Goal: Task Accomplishment & Management: Manage account settings

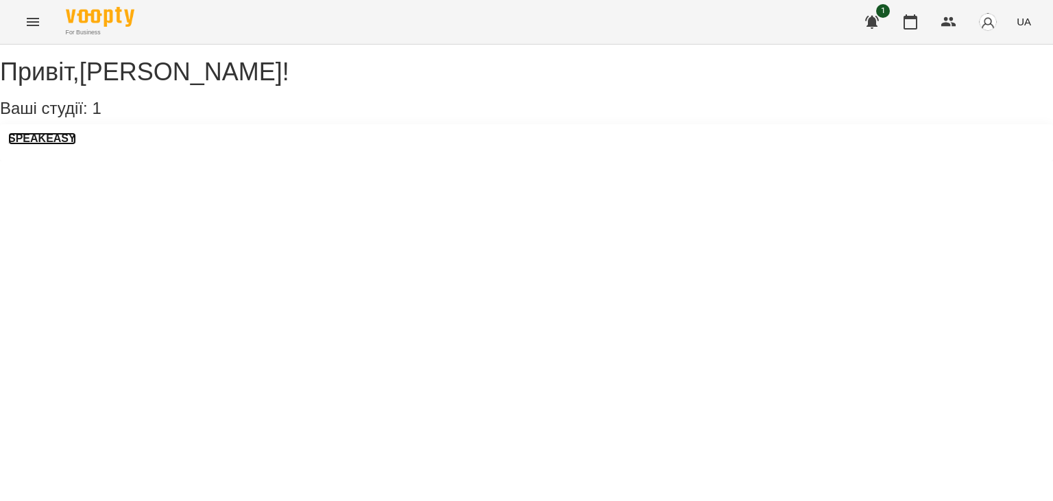
click at [63, 145] on h3 "SPEAKEASY" at bounding box center [42, 138] width 68 height 12
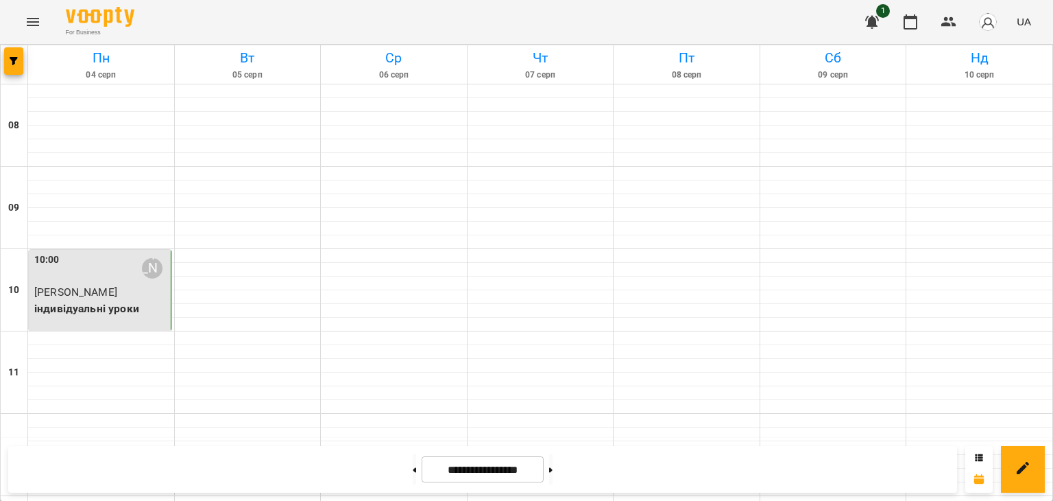
click at [872, 4] on div "1 UA" at bounding box center [946, 22] width 181 height 36
click at [872, 7] on button "button" at bounding box center [872, 21] width 33 height 33
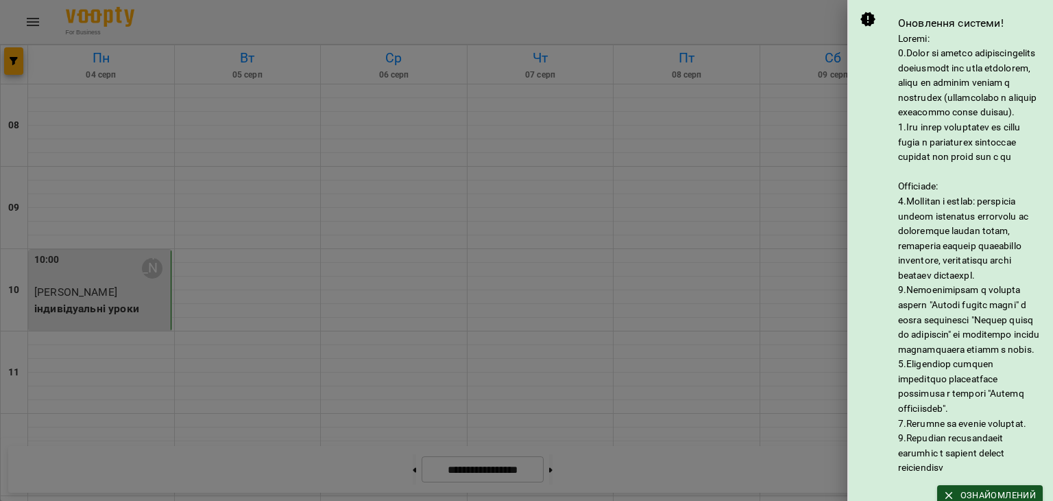
click at [789, 17] on div at bounding box center [526, 250] width 1053 height 501
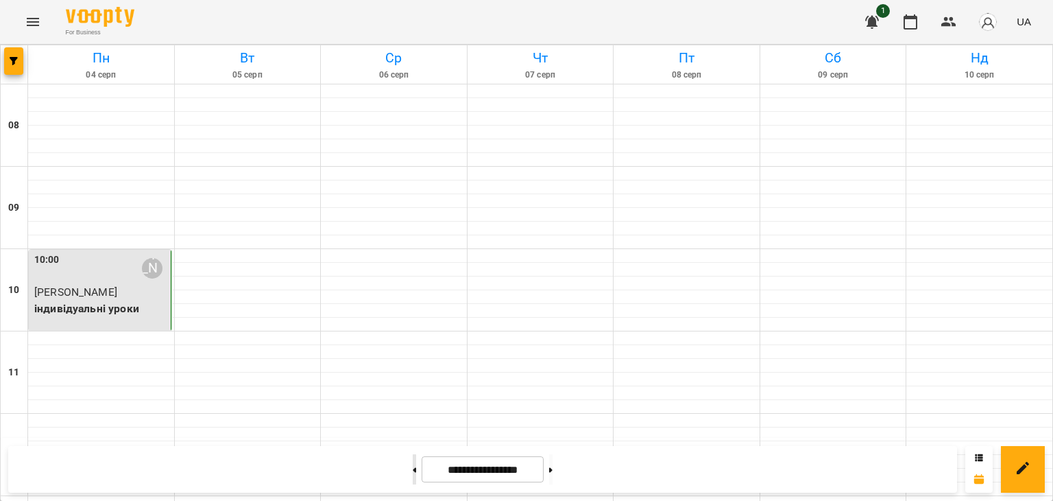
click at [413, 464] on button at bounding box center [414, 469] width 3 height 30
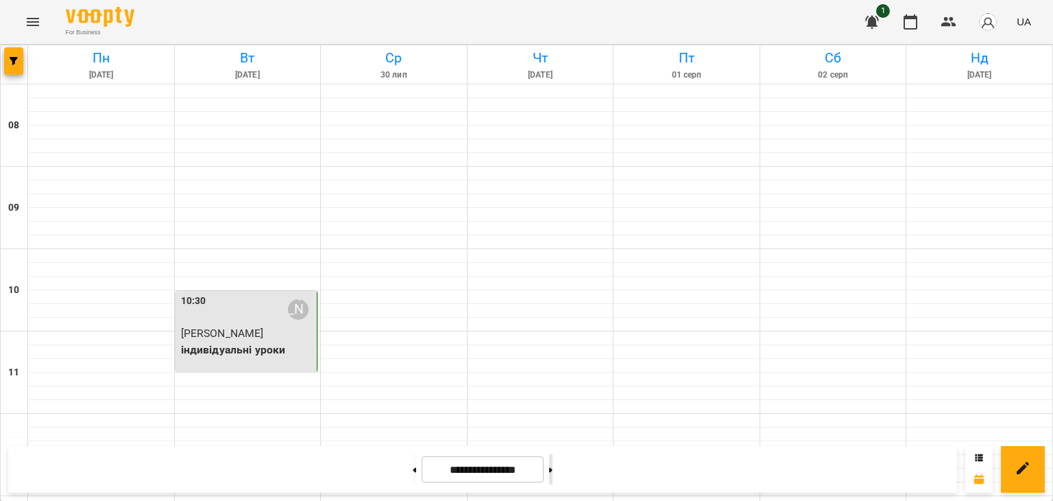
click at [553, 462] on button at bounding box center [550, 469] width 3 height 30
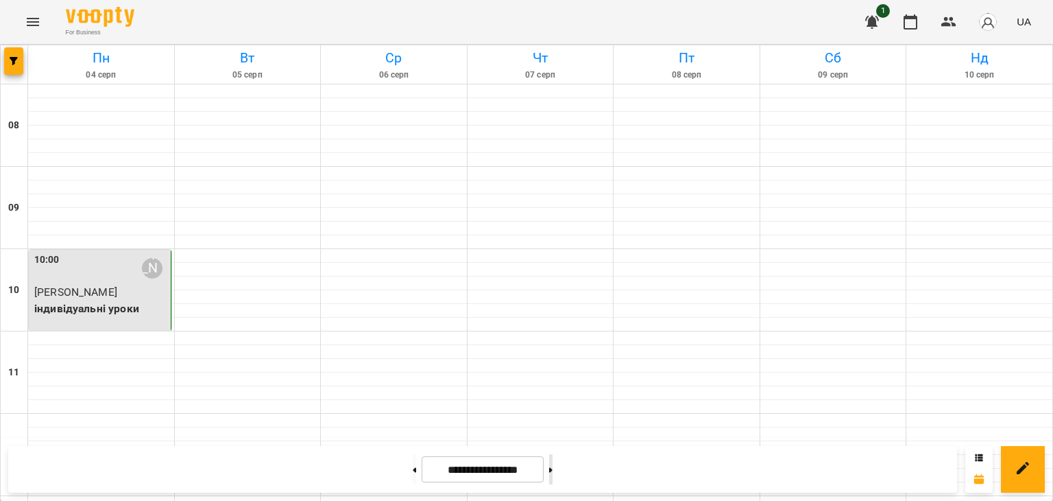
click at [553, 471] on icon at bounding box center [550, 469] width 3 height 5
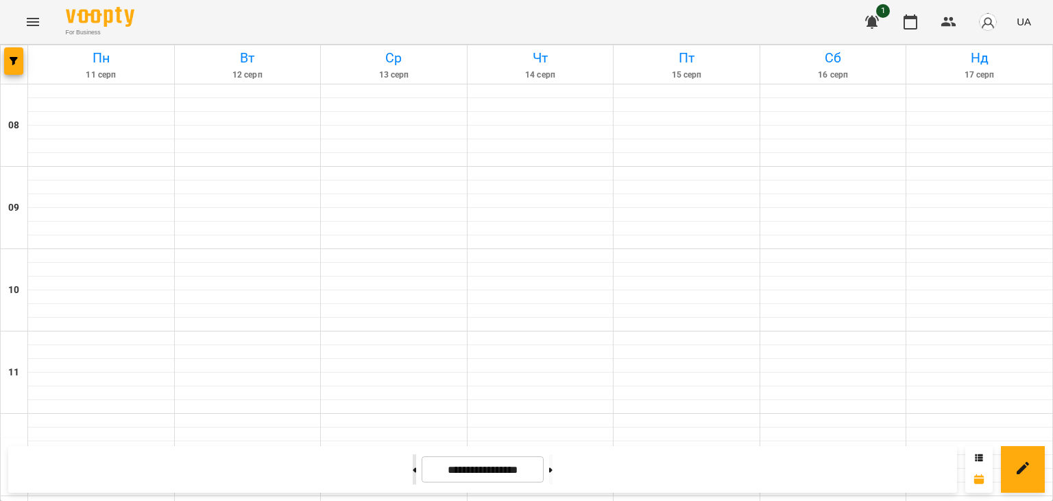
click at [413, 471] on button at bounding box center [414, 469] width 3 height 30
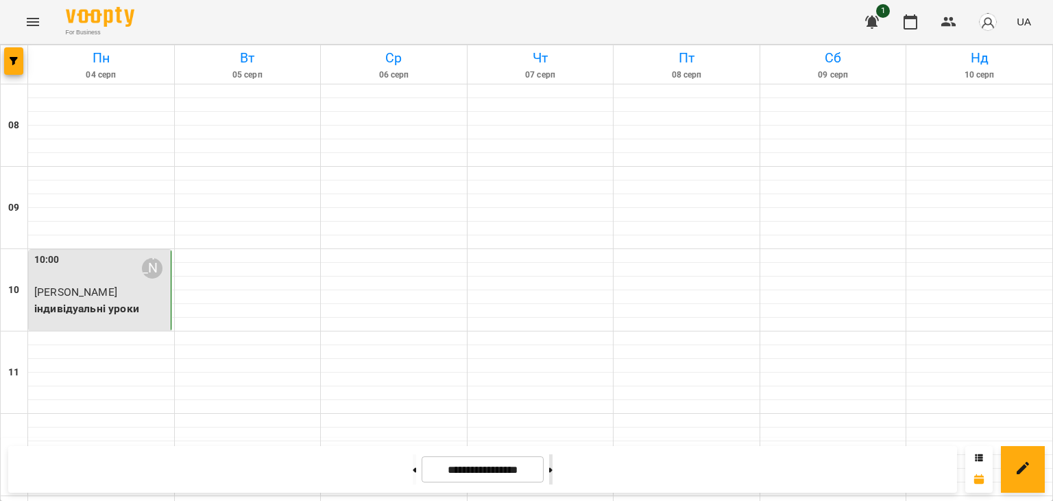
click at [553, 465] on button at bounding box center [550, 469] width 3 height 30
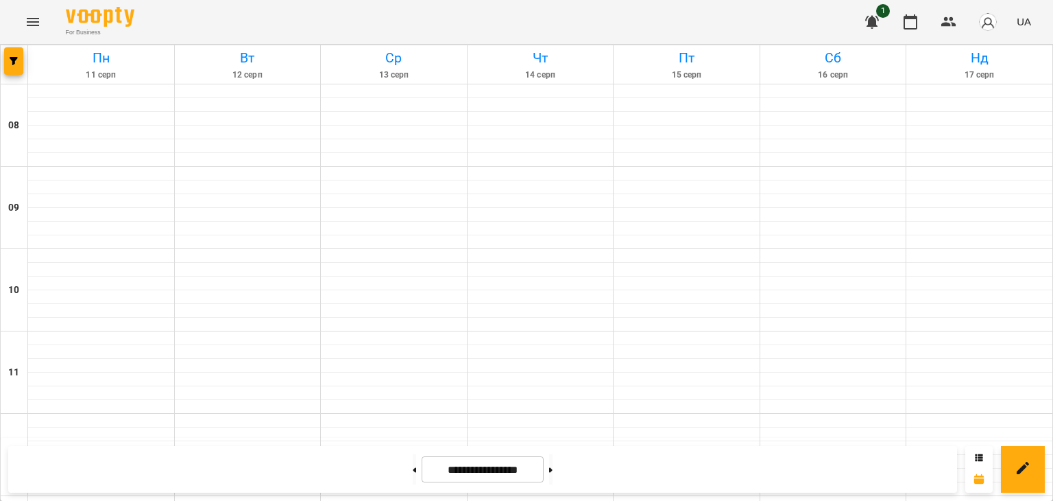
click at [395, 451] on div "**********" at bounding box center [482, 469] width 949 height 47
click at [413, 467] on button at bounding box center [414, 469] width 3 height 30
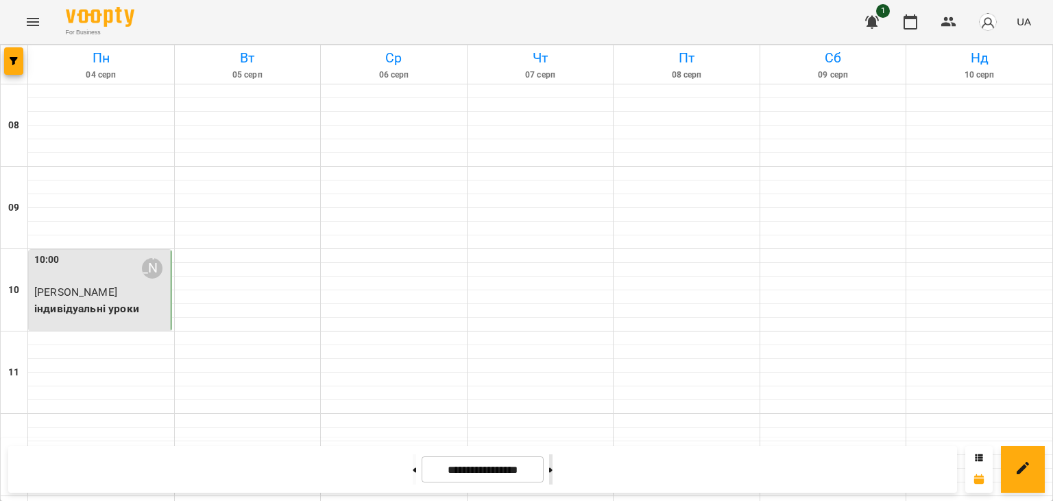
click at [553, 476] on button at bounding box center [550, 469] width 3 height 30
type input "**********"
